Goal: Task Accomplishment & Management: Use online tool/utility

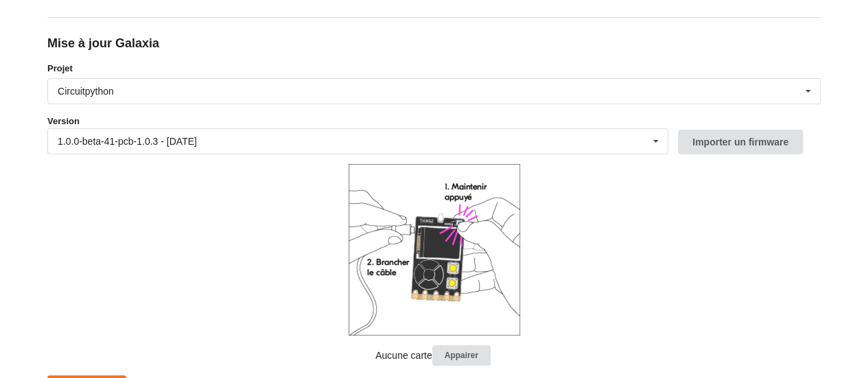
scroll to position [160, 0]
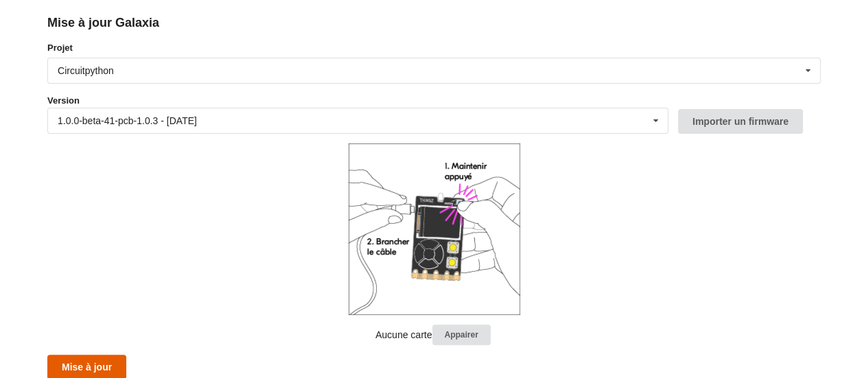
click at [104, 355] on button "Mise à jour" at bounding box center [86, 367] width 79 height 25
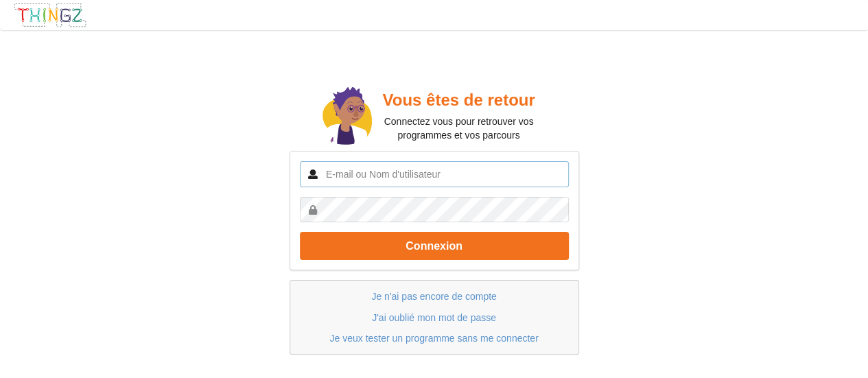
click at [395, 176] on input "text" at bounding box center [434, 174] width 269 height 26
type input "romain.bertrand@ac-creteil.fr"
click at [300, 232] on button "Connexion" at bounding box center [434, 246] width 269 height 28
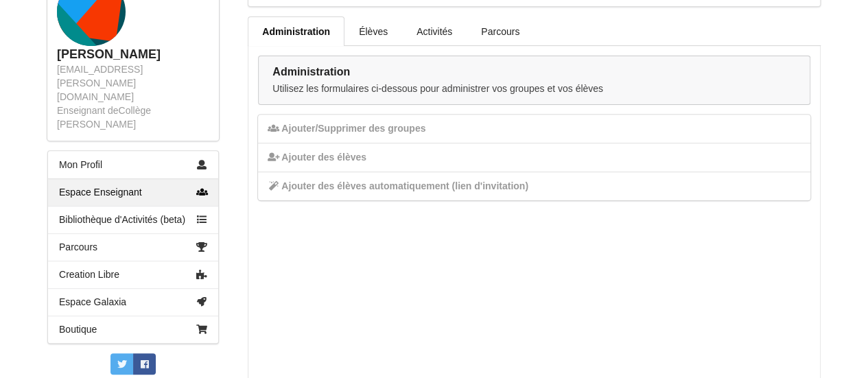
scroll to position [224, 0]
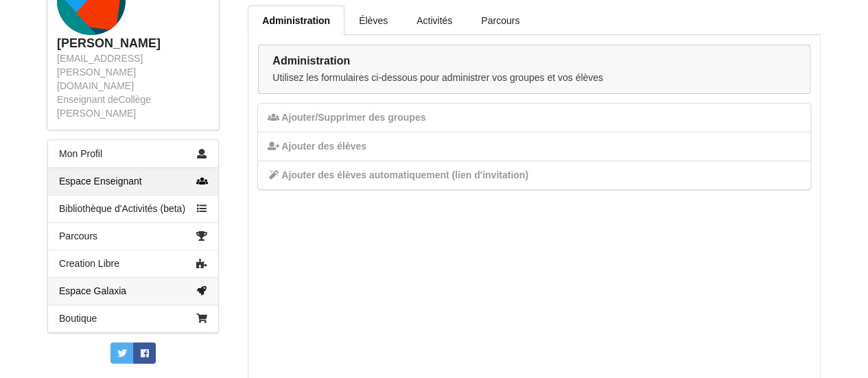
click at [135, 277] on link "Espace Galaxia" at bounding box center [133, 290] width 170 height 27
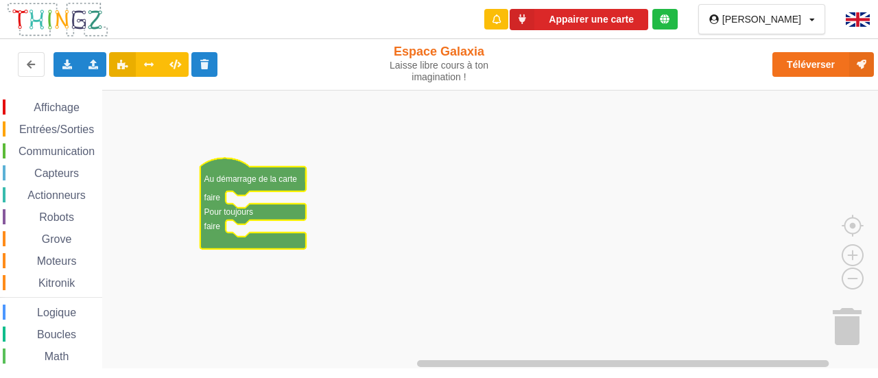
click at [84, 147] on span "Communication" at bounding box center [56, 151] width 80 height 12
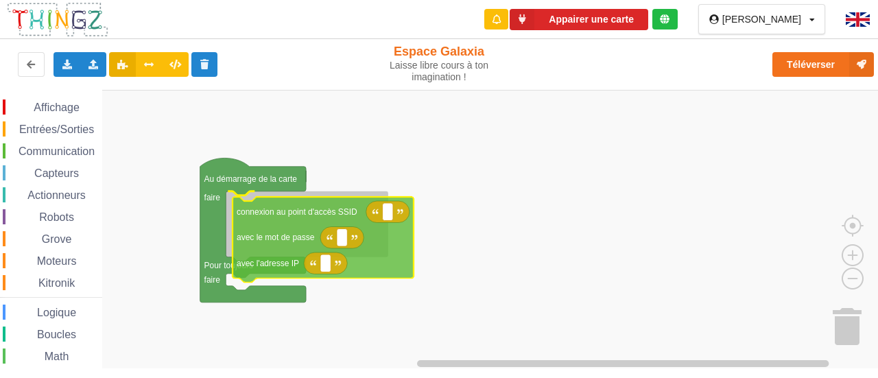
click at [282, 233] on div "Affichage Entrées/Sorties Communication Capteurs Actionneurs Robots Grove Moteu…" at bounding box center [444, 229] width 888 height 279
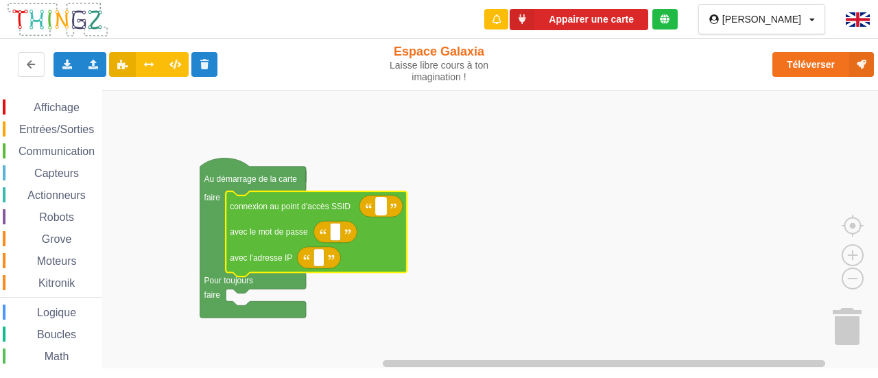
click at [381, 211] on text "Espace de travail de Blocky" at bounding box center [381, 206] width 2 height 10
type input "technoa5"
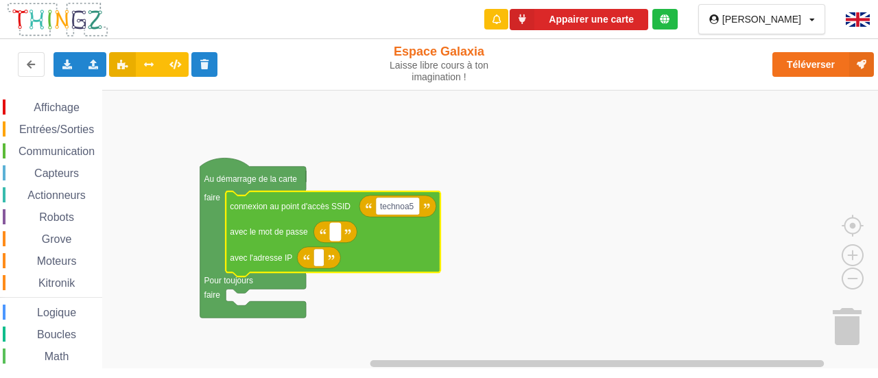
click at [335, 234] on text "Espace de travail de Blocky" at bounding box center [335, 232] width 2 height 10
type input "1234567890"
click at [321, 259] on rect "Espace de travail de Blocky" at bounding box center [319, 257] width 10 height 18
type input "192.168.1.11"
click at [76, 150] on span "Communication" at bounding box center [56, 151] width 80 height 12
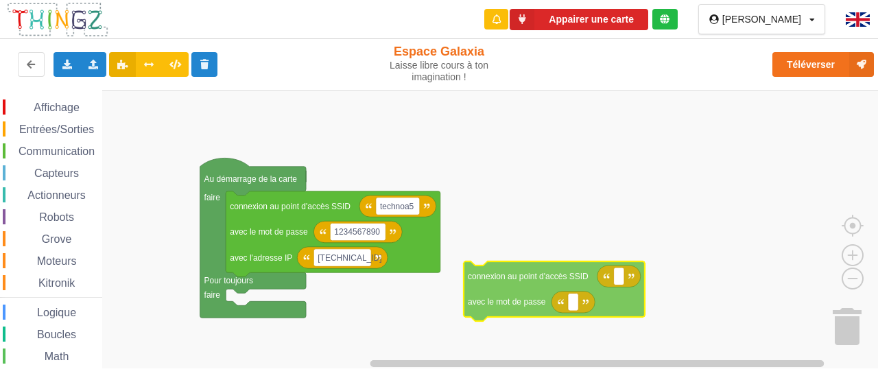
click at [491, 286] on div "Affichage Entrées/Sorties Communication Capteurs Actionneurs Robots Grove Moteu…" at bounding box center [444, 229] width 888 height 279
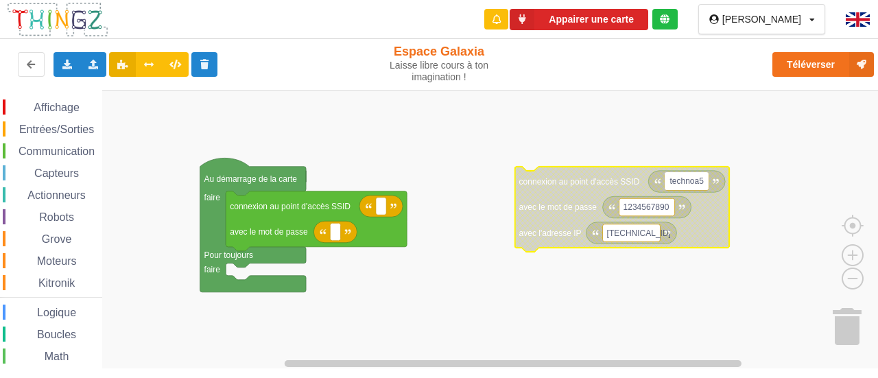
click at [679, 180] on input "technoa5" at bounding box center [687, 181] width 44 height 18
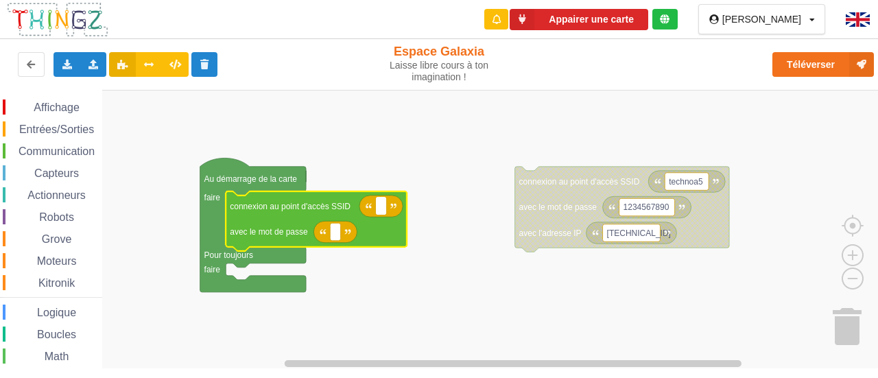
type input "technoa5"
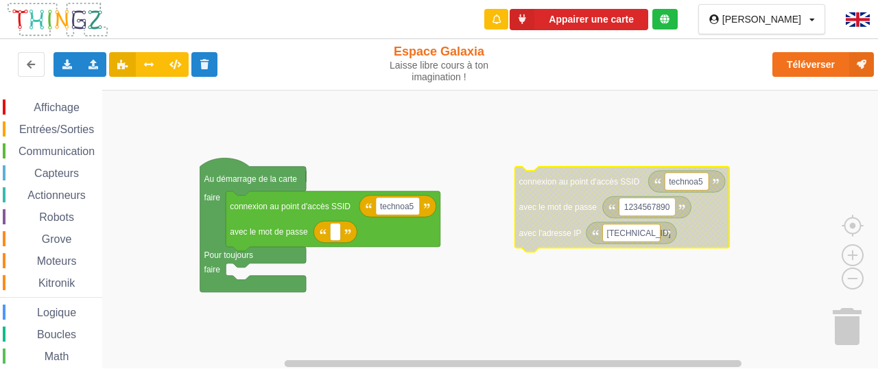
click at [650, 205] on input "1234567890" at bounding box center [648, 207] width 56 height 18
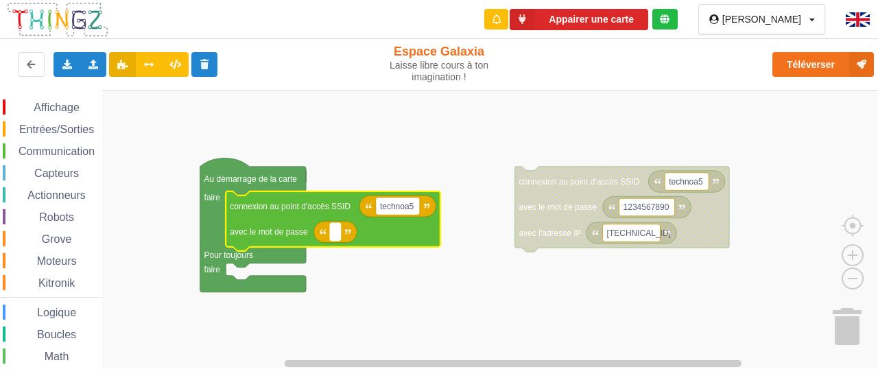
click at [333, 231] on rect "Espace de travail de Blocky" at bounding box center [335, 232] width 10 height 18
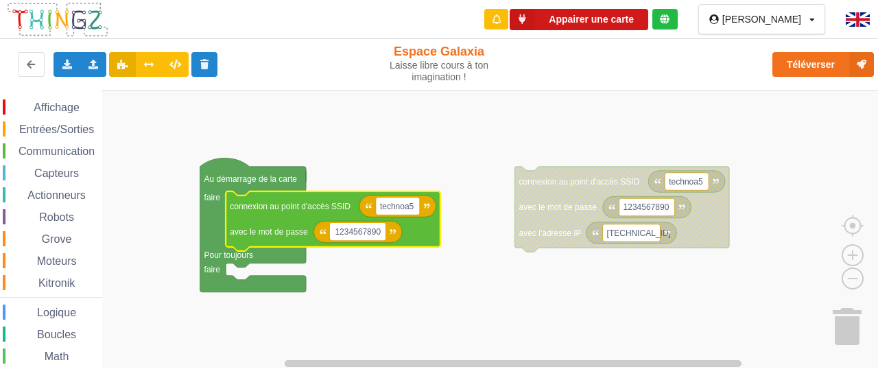
type input "1234567890"
click at [648, 23] on button "Appairer une carte" at bounding box center [579, 19] width 139 height 21
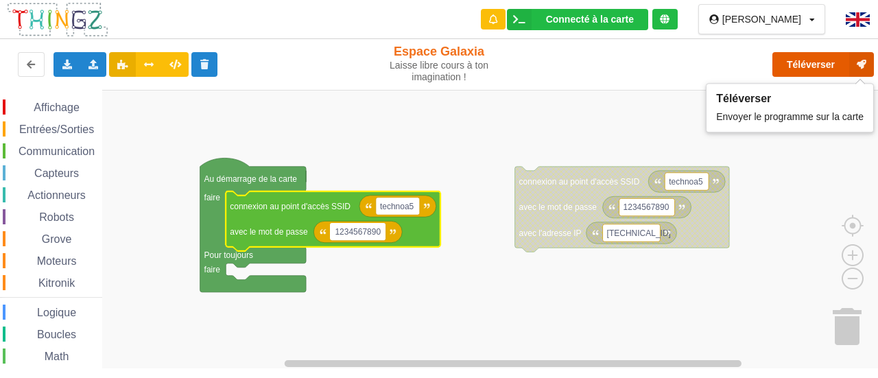
click at [807, 68] on button "Téléverser" at bounding box center [824, 64] width 102 height 25
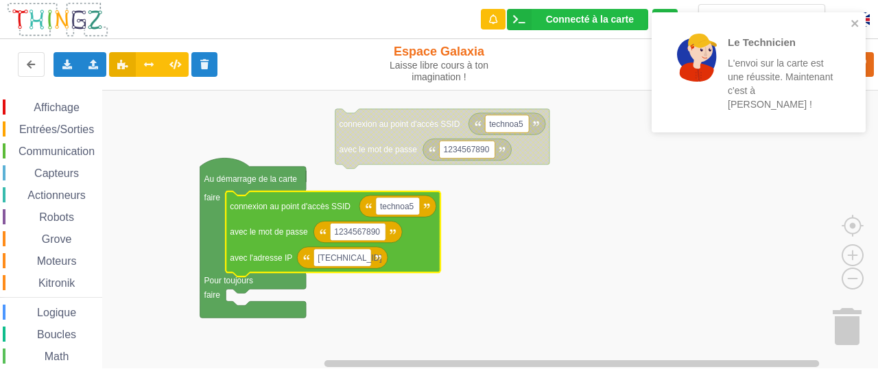
click at [844, 71] on div "Le Technicien L'envoi sur la carte est une réussite. Maintenant c'est à toi de …" at bounding box center [753, 72] width 185 height 101
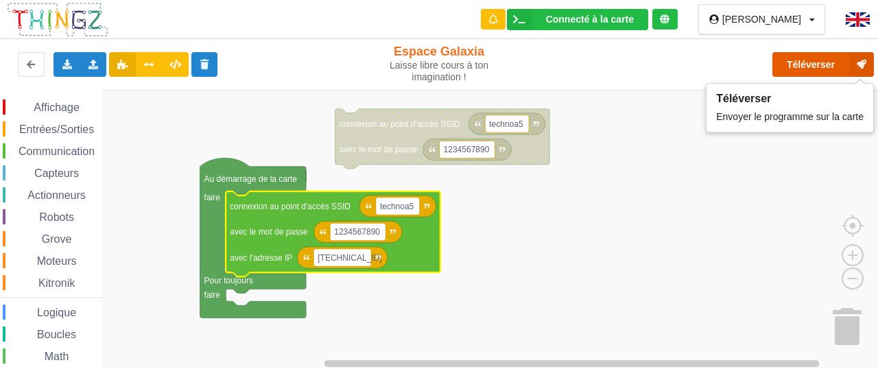
click at [810, 69] on button "Téléverser" at bounding box center [824, 64] width 102 height 25
